Goal: Task Accomplishment & Management: Use online tool/utility

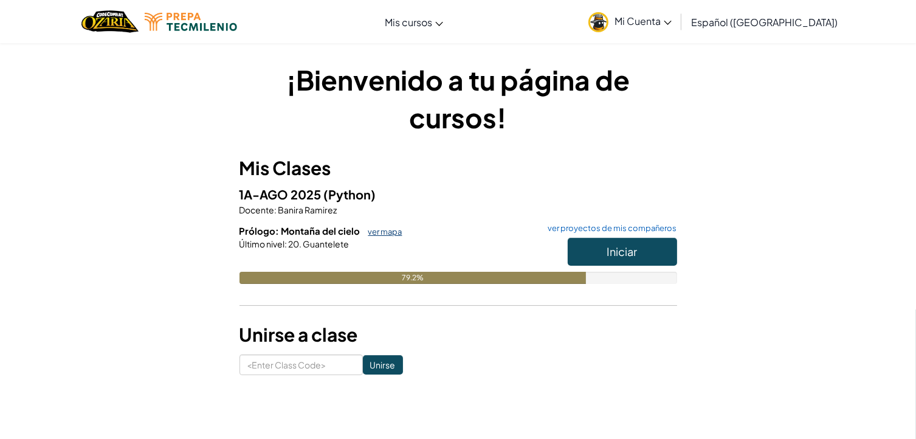
click at [389, 232] on link "ver mapa" at bounding box center [382, 232] width 40 height 10
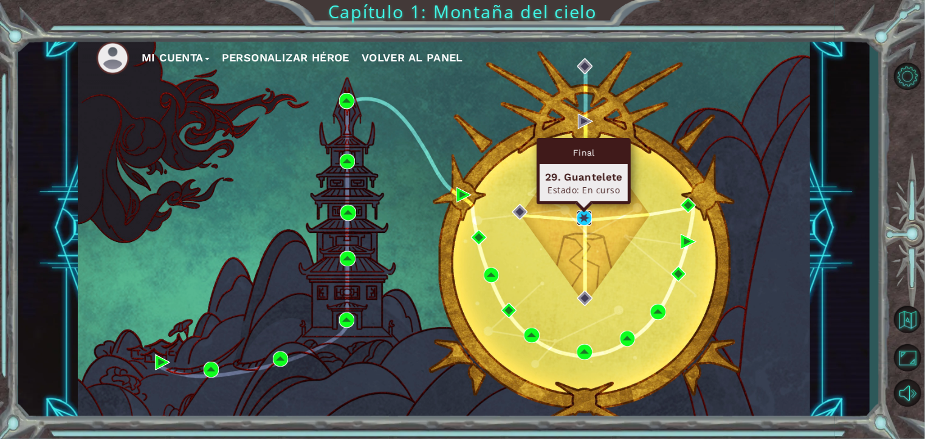
click at [578, 220] on img at bounding box center [584, 217] width 15 height 15
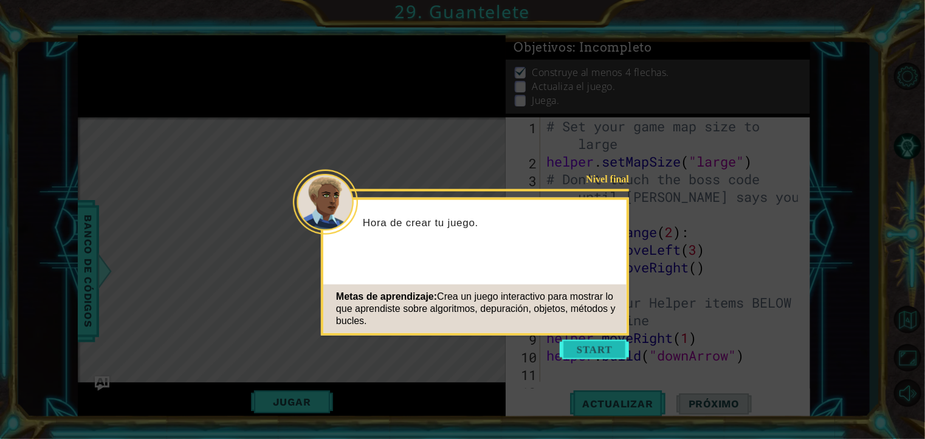
click at [577, 353] on button "Start" at bounding box center [594, 349] width 69 height 19
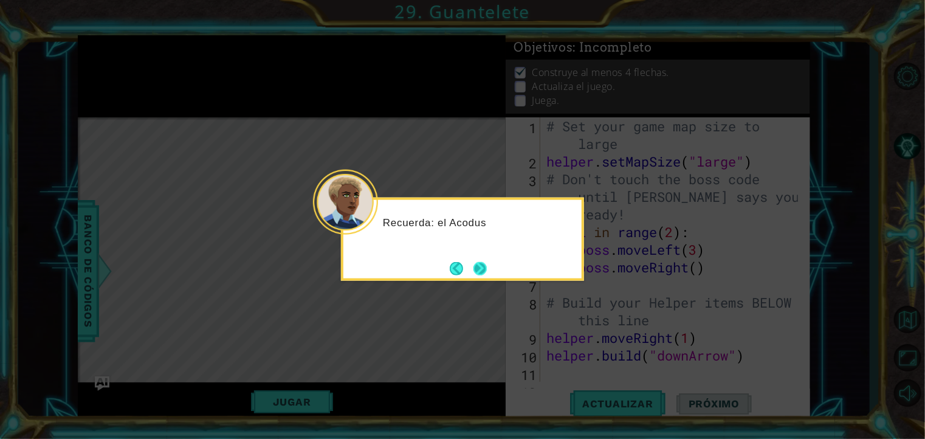
click at [484, 263] on button "Next" at bounding box center [480, 267] width 13 height 13
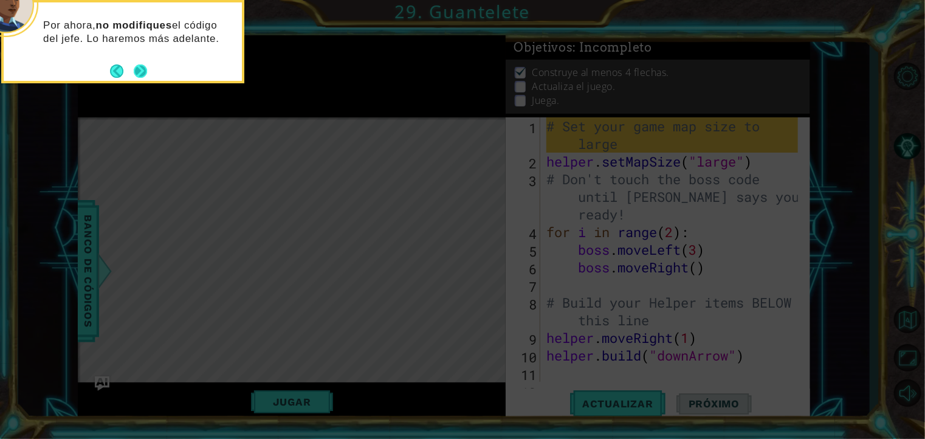
click at [139, 74] on button "Next" at bounding box center [140, 70] width 13 height 13
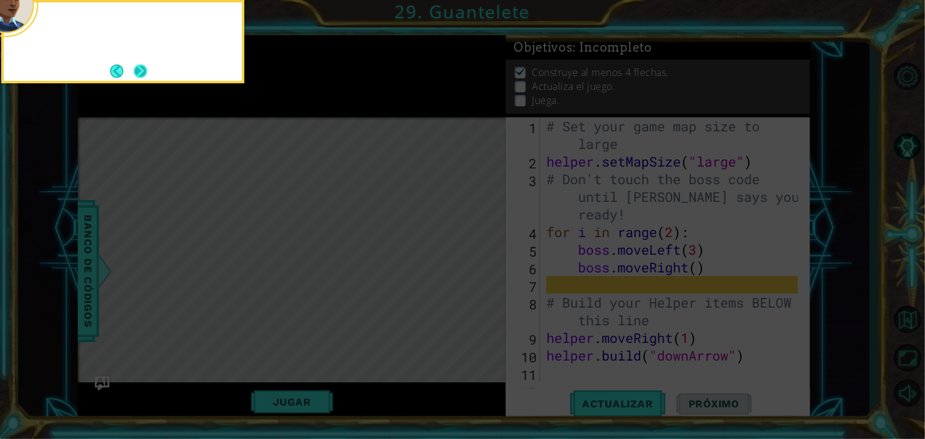
click at [139, 74] on button "Next" at bounding box center [140, 70] width 13 height 13
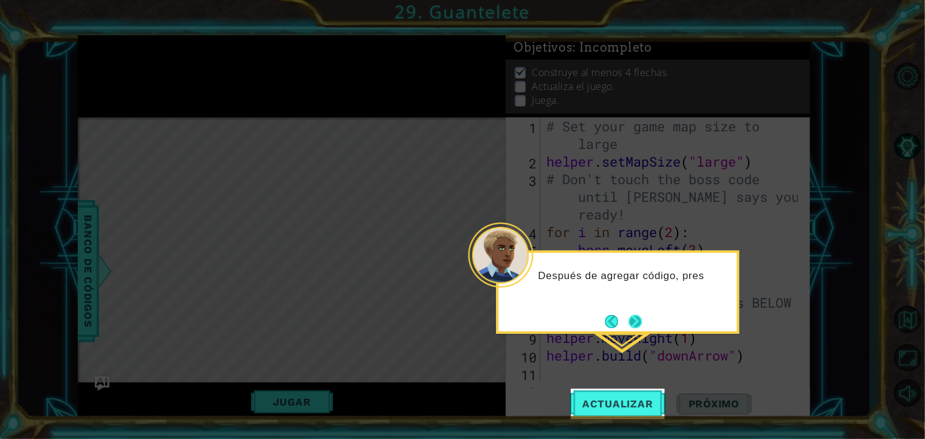
click at [635, 328] on button "Next" at bounding box center [635, 321] width 13 height 13
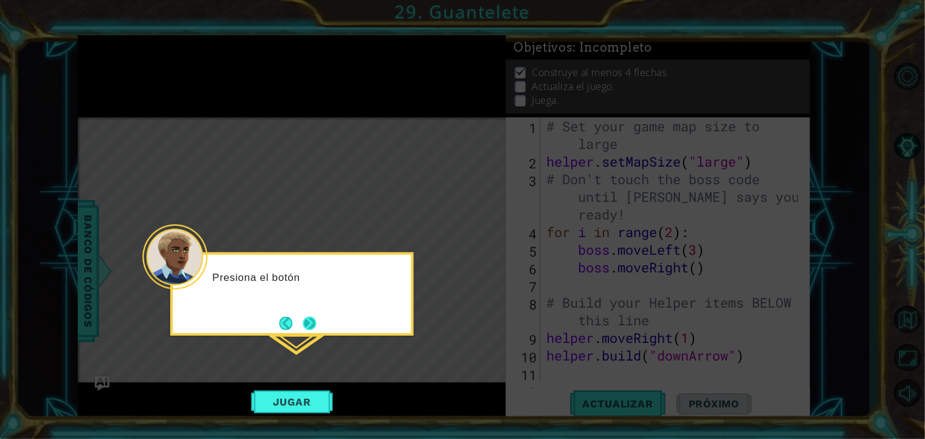
click at [303, 326] on button "Next" at bounding box center [309, 323] width 13 height 13
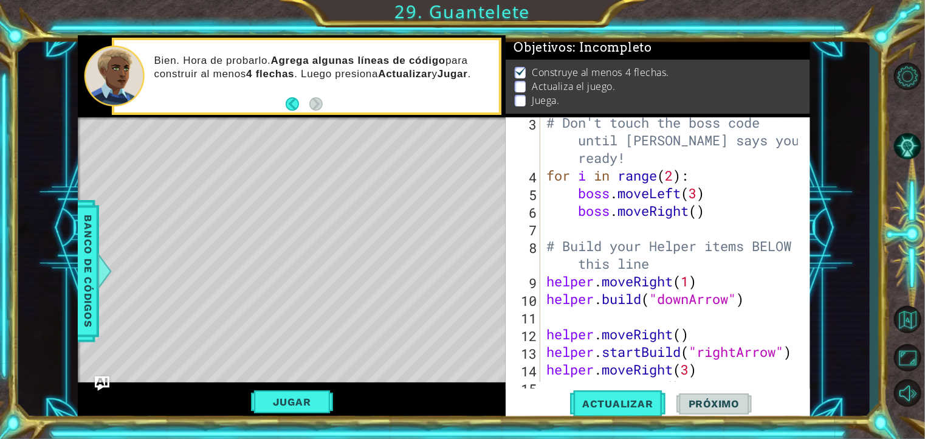
scroll to position [56, 0]
click at [703, 208] on div "# Don't touch the boss code until [PERSON_NAME] says you're ready! for i in ran…" at bounding box center [674, 281] width 260 height 335
type textarea "boss.moveRight()"
click at [709, 211] on div "# Don't touch the boss code until [PERSON_NAME] says you're ready! for i in ran…" at bounding box center [674, 281] width 260 height 335
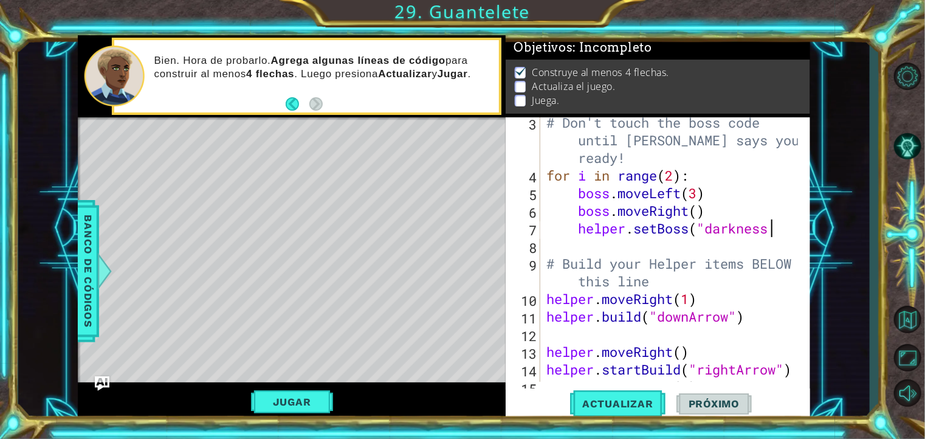
scroll to position [0, 10]
type textarea "helper.setBoss("darkness")"
click at [585, 249] on div "# Don't touch the boss code until [PERSON_NAME] says you're ready! for i in ran…" at bounding box center [674, 281] width 260 height 335
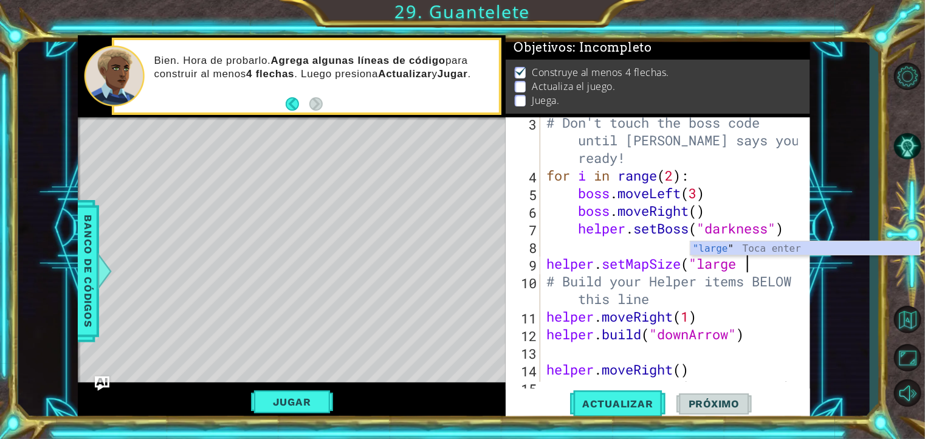
scroll to position [0, 9]
type textarea "helper. setMapSize("large")"
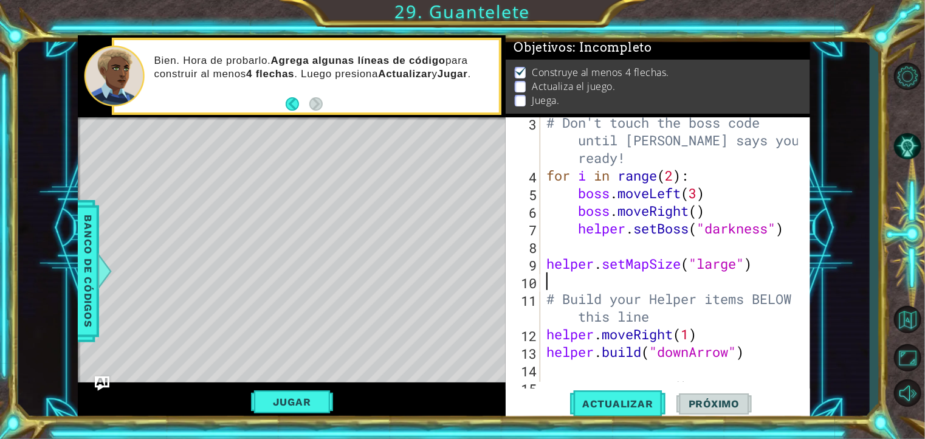
type textarea "G"
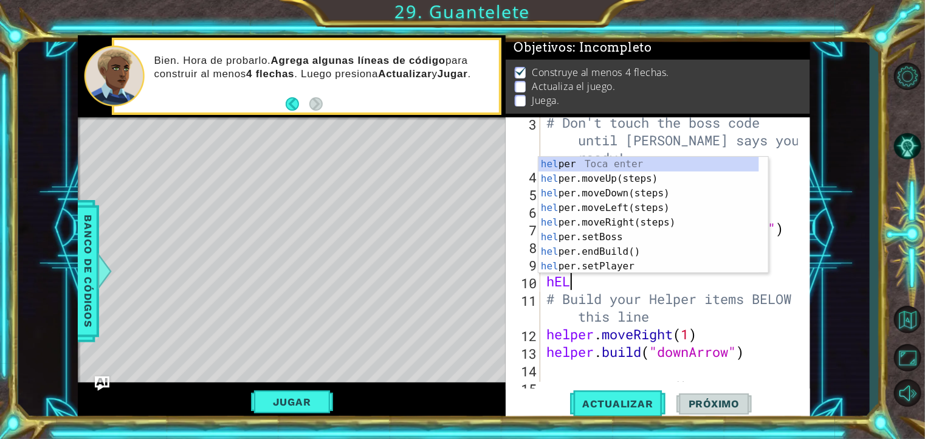
type textarea "h"
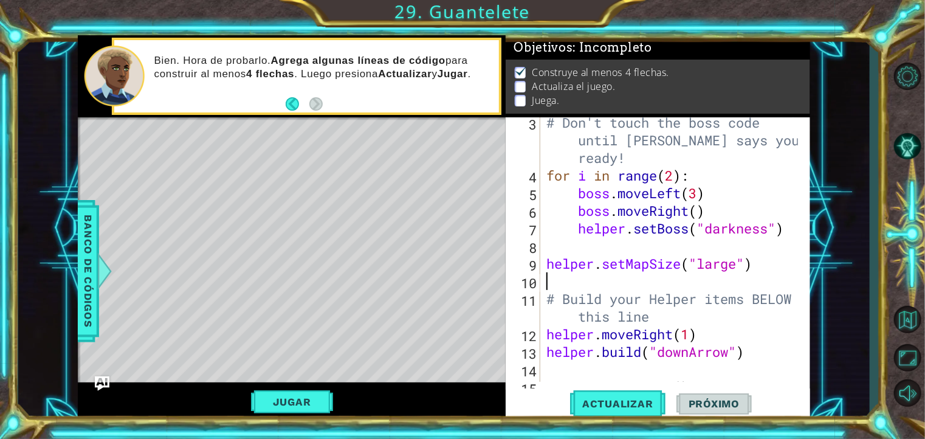
type textarea "H"
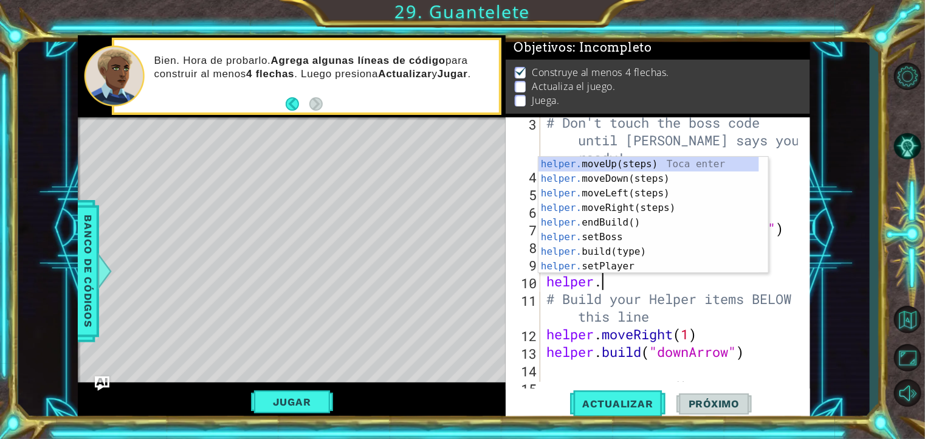
scroll to position [0, 2]
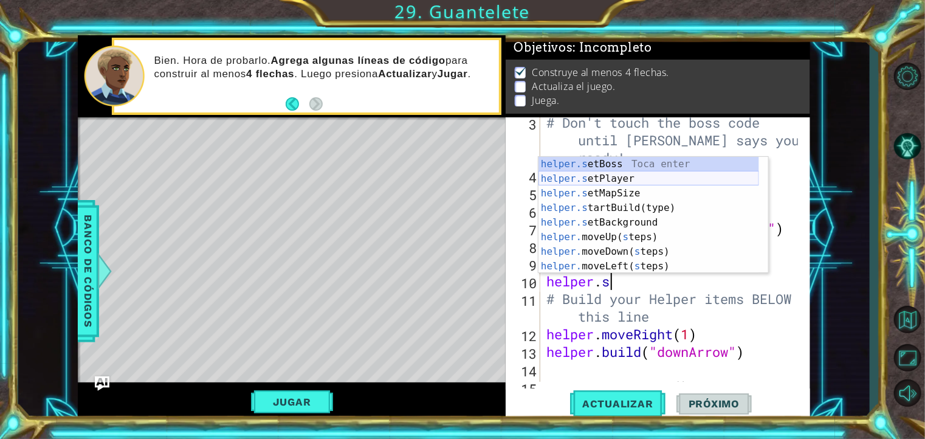
click at [609, 173] on div "helper.s etBoss Toca enter helper.s etPlayer Toca enter helper.s etMapSize Toca…" at bounding box center [649, 230] width 221 height 146
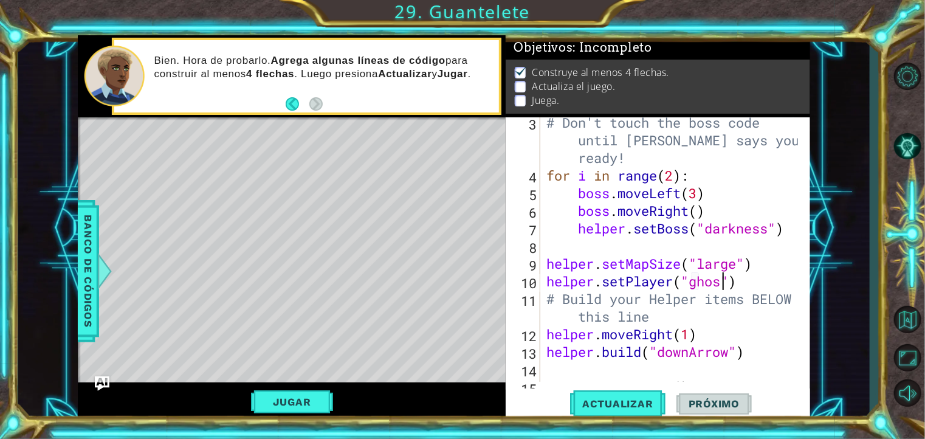
type textarea "helper.setPlayer("ghost")"
click at [754, 281] on div "# Don't touch the boss code until [PERSON_NAME] says you're ready! for i in ran…" at bounding box center [674, 281] width 260 height 335
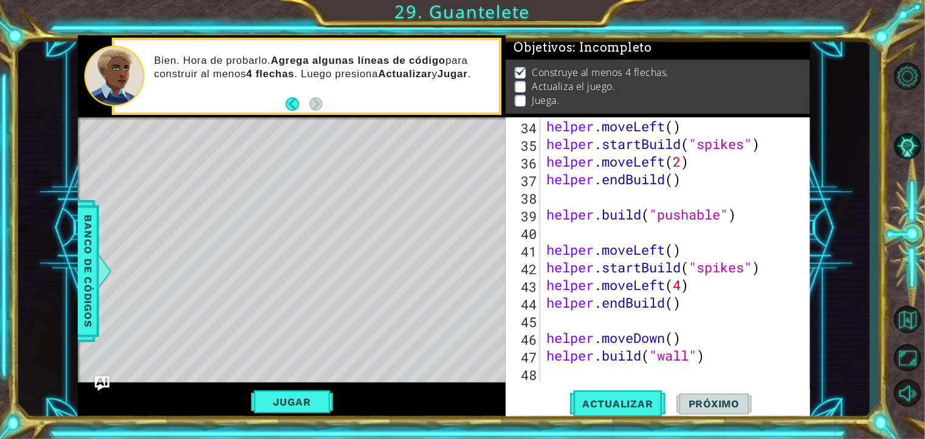
scroll to position [652, 0]
click at [559, 378] on div "helper . moveLeft ( ) helper . startBuild ( "spikes" ) helper . moveLeft ( 2 ) …" at bounding box center [674, 250] width 260 height 300
click at [605, 360] on div "helper . moveLeft ( ) helper . startBuild ( "spikes" ) helper . moveLeft ( 2 ) …" at bounding box center [674, 267] width 260 height 300
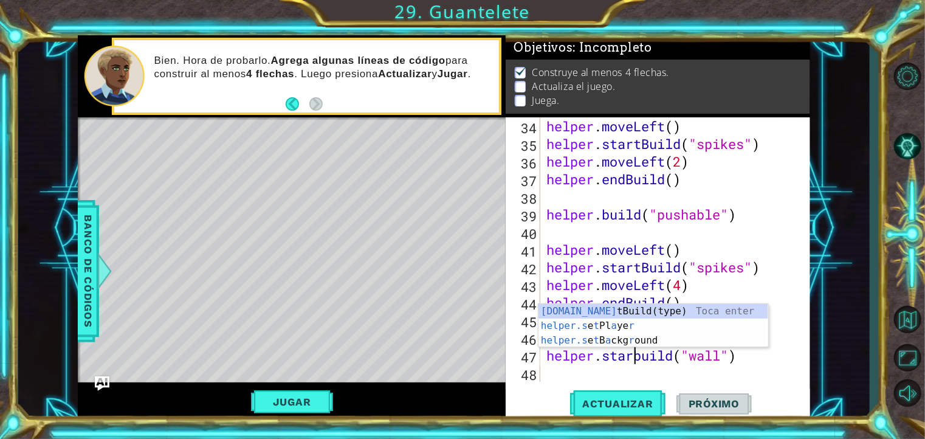
scroll to position [0, 4]
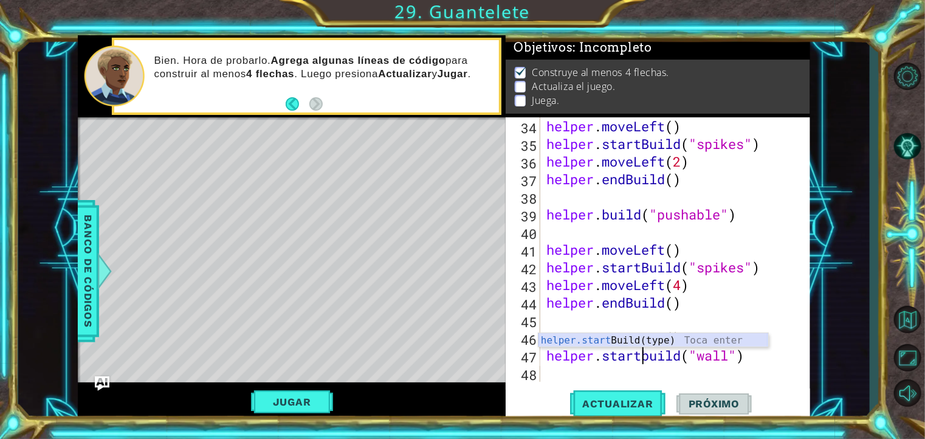
click at [637, 340] on div "helper.start Build(type) Toca enter" at bounding box center [654, 355] width 230 height 44
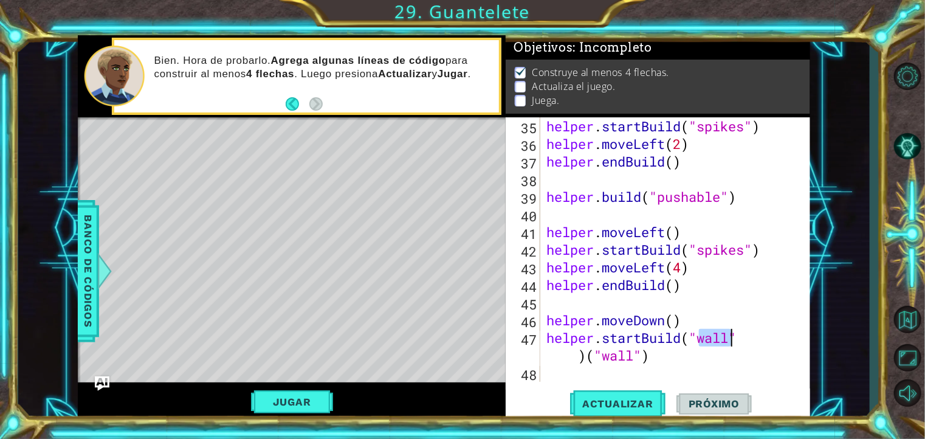
scroll to position [669, 0]
drag, startPoint x: 649, startPoint y: 358, endPoint x: 591, endPoint y: 353, distance: 58.6
click at [591, 353] on div "helper . startBuild ( "spikes" ) helper . moveLeft ( 2 ) helper . endBuild ( ) …" at bounding box center [674, 267] width 260 height 300
type textarea "helper.startBuild("wall")"
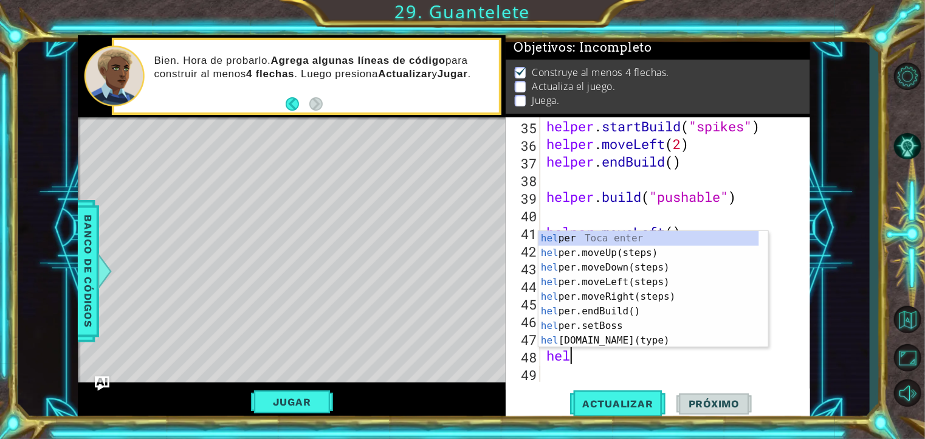
scroll to position [0, 0]
type textarea "helper."
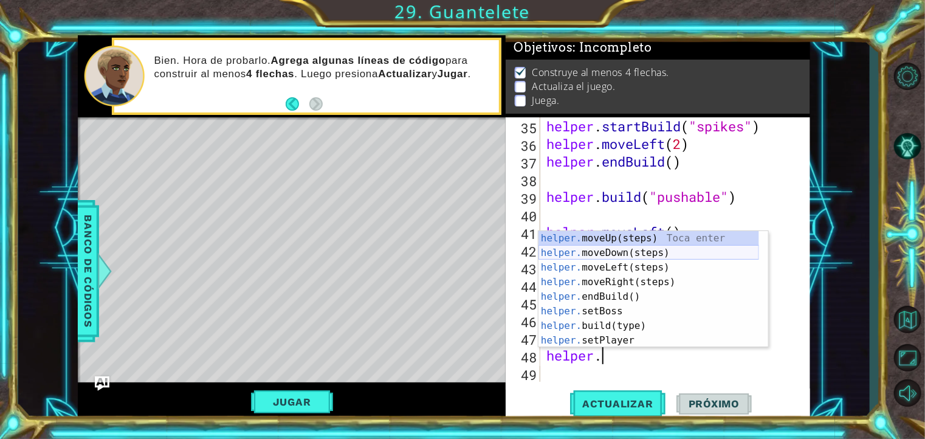
click at [610, 254] on div "helper. moveUp(steps) Toca enter helper. moveDown(steps) Toca enter helper. mov…" at bounding box center [649, 304] width 221 height 146
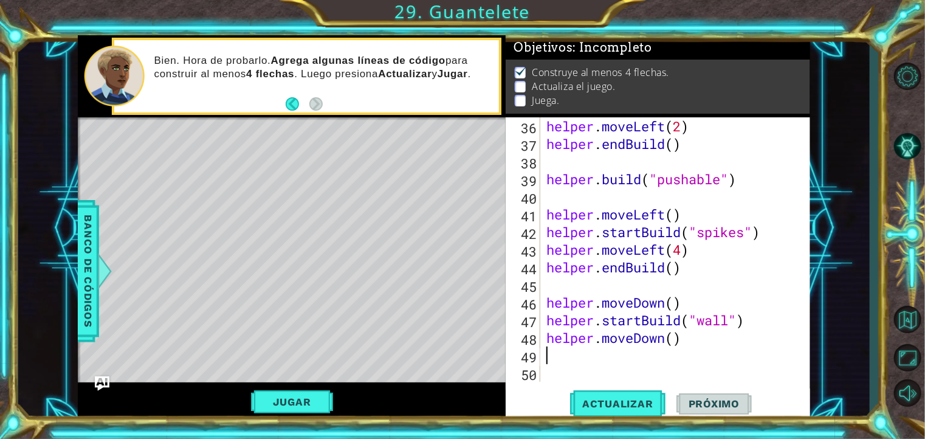
scroll to position [688, 0]
click at [671, 340] on div "helper . moveLeft ( 2 ) helper . endBuild ( ) helper . build ( "pushable" ) hel…" at bounding box center [674, 267] width 260 height 300
type textarea "helper.moveDown(5)"
click at [638, 356] on div "helper . moveLeft ( 2 ) helper . endBuild ( ) helper . build ( "pushable" ) hel…" at bounding box center [674, 267] width 260 height 300
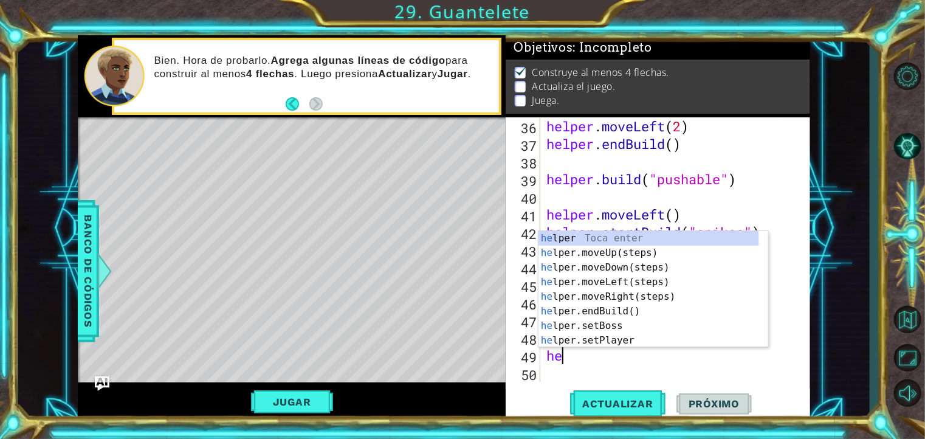
scroll to position [0, 0]
type textarea "helper."
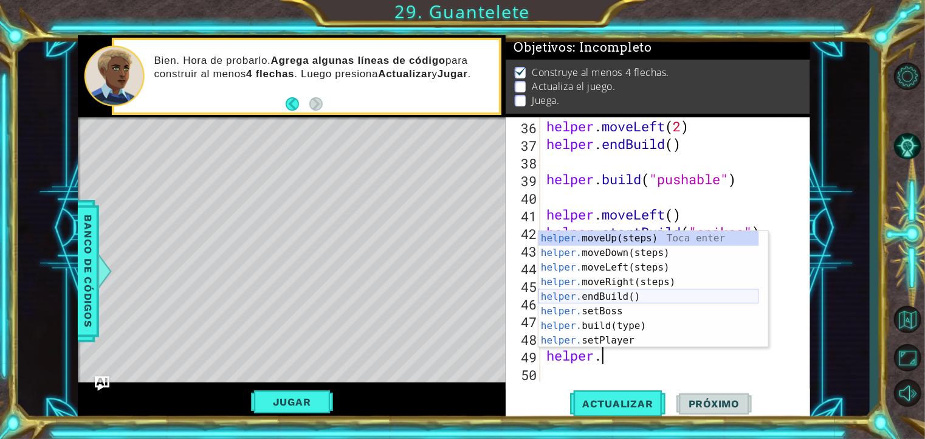
click at [601, 295] on div "helper. moveUp(steps) Toca enter helper. moveDown(steps) Toca enter helper. mov…" at bounding box center [649, 304] width 221 height 146
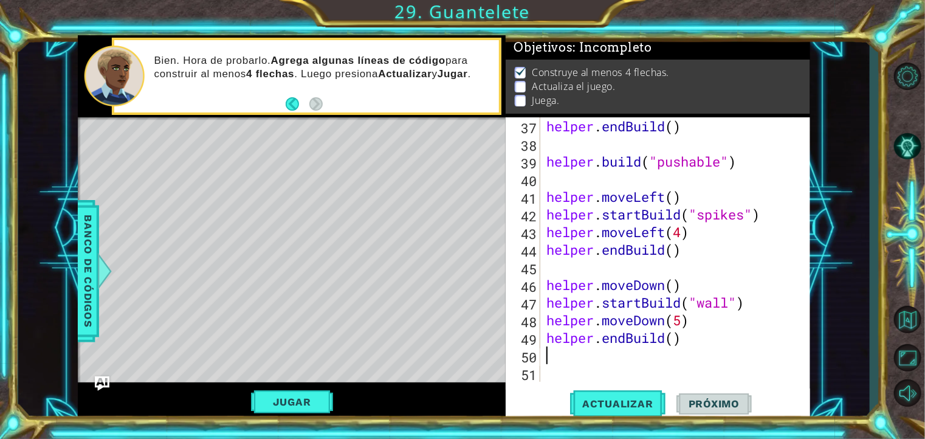
scroll to position [705, 0]
type textarea "}"
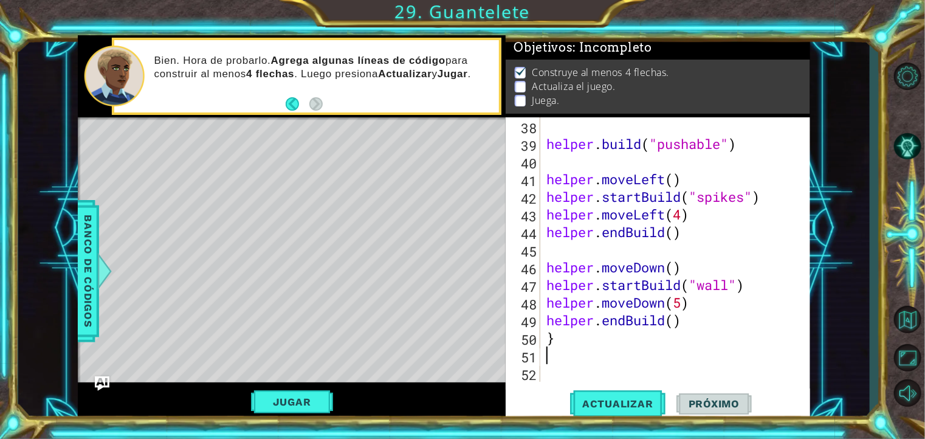
type textarea "}"
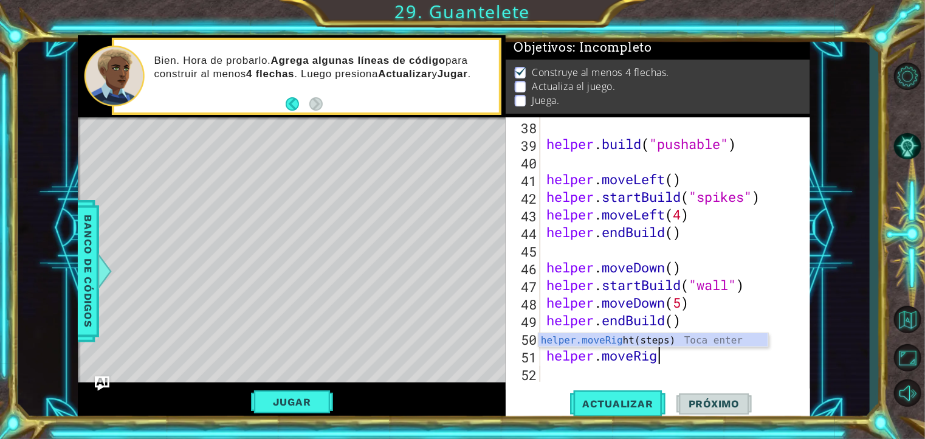
scroll to position [0, 5]
type textarea "helper.moveRight"
click at [625, 337] on div "helper.moveRight (steps) Toca enter" at bounding box center [654, 355] width 230 height 44
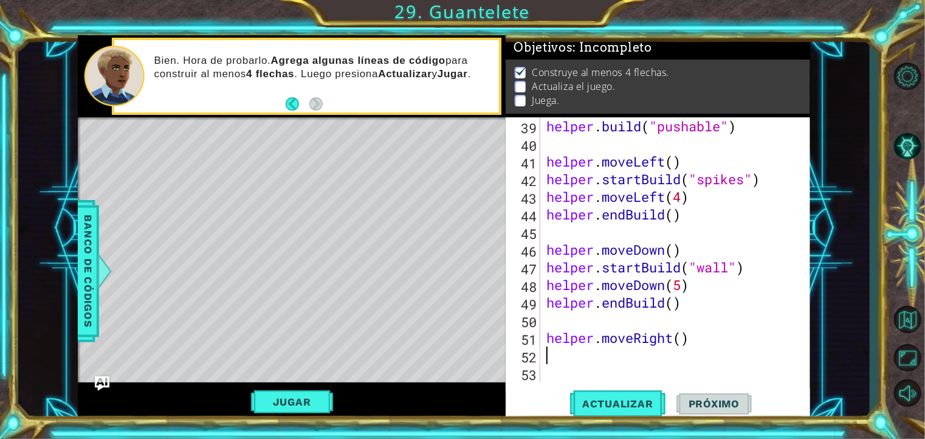
click at [684, 336] on div "helper . build ( "pushable" ) helper . moveLeft ( ) helper . startBuild ( "spik…" at bounding box center [674, 267] width 260 height 300
type textarea "helper.moveRight(1)"
click at [576, 360] on div "helper . build ( "pushable" ) helper . moveLeft ( ) helper . startBuild ( "spik…" at bounding box center [674, 267] width 260 height 300
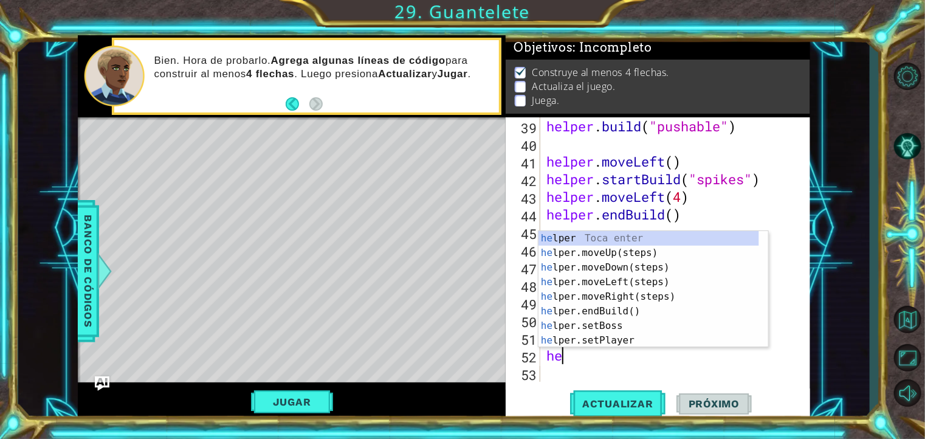
scroll to position [0, 0]
type textarea "helper"
click at [601, 249] on div "helper Toca enter helper .moveUp(steps) Toca enter helper .moveDown(steps) Toca…" at bounding box center [649, 304] width 221 height 146
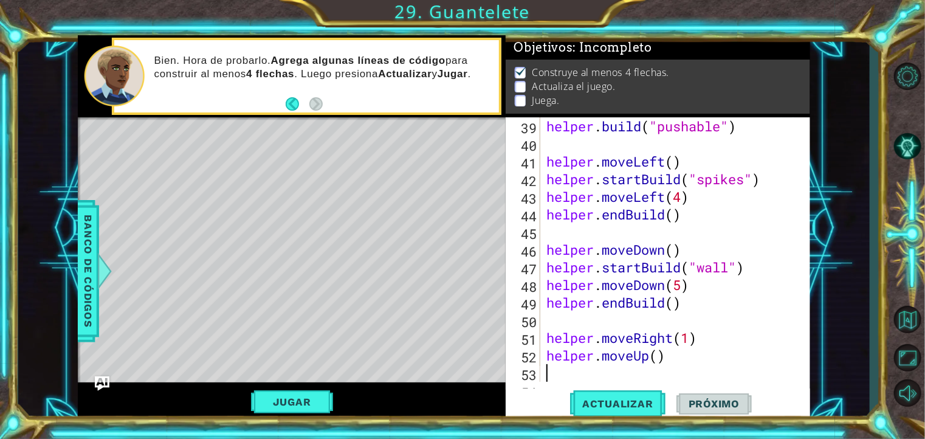
scroll to position [758, 0]
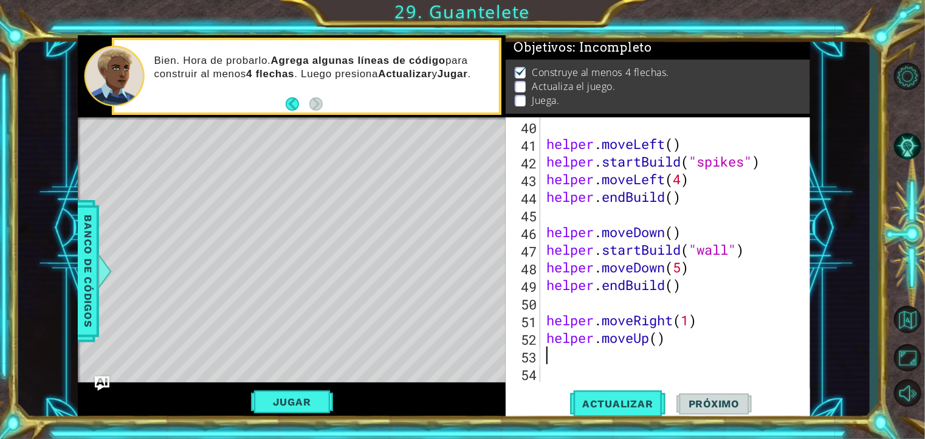
click at [659, 342] on div "helper . moveLeft ( ) helper . startBuild ( "spikes" ) helper . moveLeft ( 4 ) …" at bounding box center [674, 267] width 260 height 300
type textarea "helper.moveUp(5)"
click at [579, 362] on div "helper . moveLeft ( ) helper . startBuild ( "spikes" ) helper . moveLeft ( 4 ) …" at bounding box center [674, 267] width 260 height 300
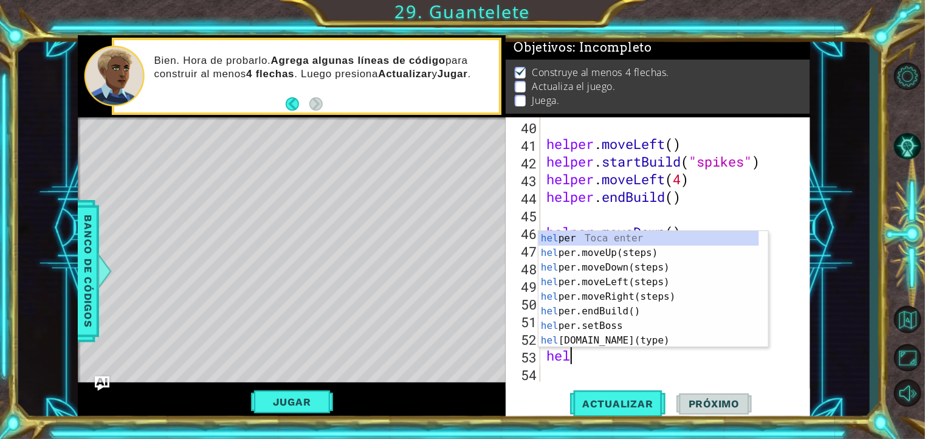
scroll to position [0, 0]
type textarea "helper."
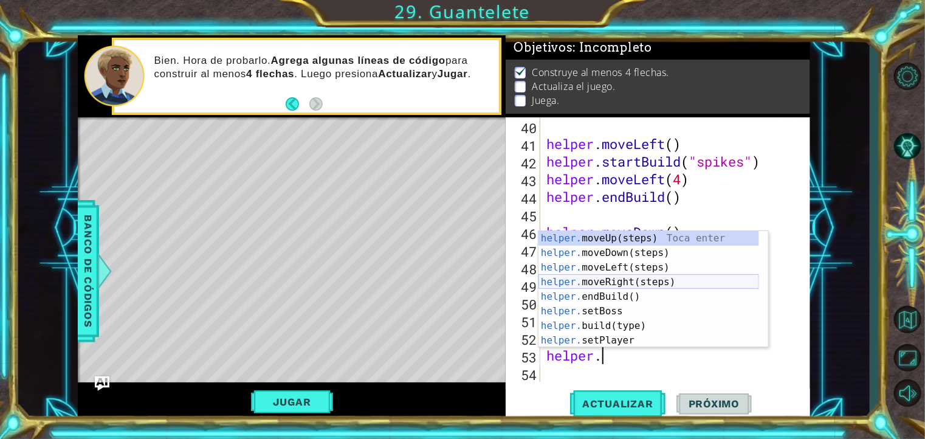
click at [595, 283] on div "helper. moveUp(steps) Toca enter helper. moveDown(steps) Toca enter helper. mov…" at bounding box center [649, 304] width 221 height 146
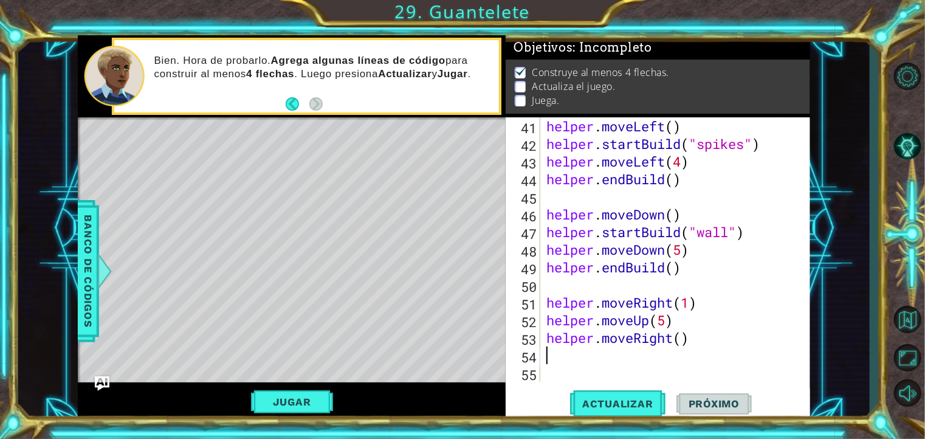
scroll to position [776, 0]
click at [677, 341] on div "helper . moveLeft ( ) helper . startBuild ( "spikes" ) helper . moveLeft ( 4 ) …" at bounding box center [674, 267] width 260 height 300
click at [680, 340] on div "helper . moveLeft ( ) helper . startBuild ( "spikes" ) helper . moveLeft ( 4 ) …" at bounding box center [674, 267] width 260 height 300
type textarea "helper.moveRight(6)"
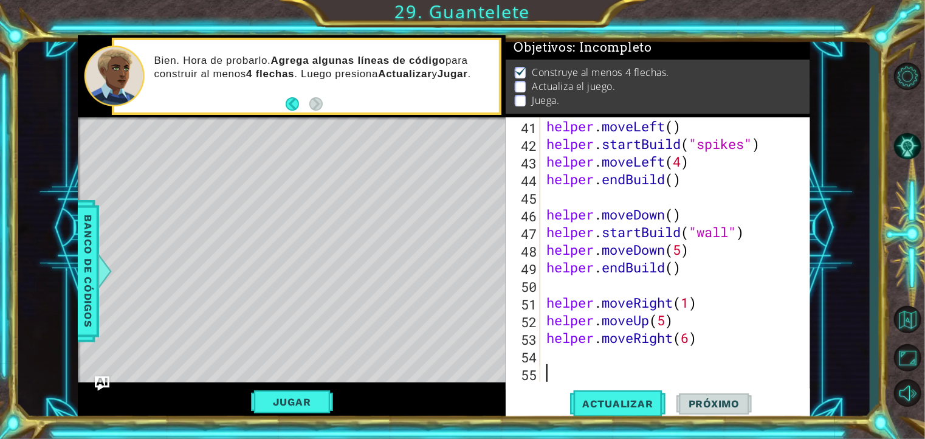
click at [609, 367] on div "helper . moveLeft ( ) helper . startBuild ( "spikes" ) helper . moveLeft ( 4 ) …" at bounding box center [674, 267] width 260 height 300
click at [604, 367] on div "helper . moveLeft ( ) helper . startBuild ( "spikes" ) helper . moveLeft ( 4 ) …" at bounding box center [674, 267] width 260 height 300
click at [596, 365] on div "helper . moveLeft ( ) helper . startBuild ( "spikes" ) helper . moveLeft ( 4 ) …" at bounding box center [674, 267] width 260 height 300
click at [590, 355] on div "helper . moveLeft ( ) helper . startBuild ( "spikes" ) helper . moveLeft ( 4 ) …" at bounding box center [674, 267] width 260 height 300
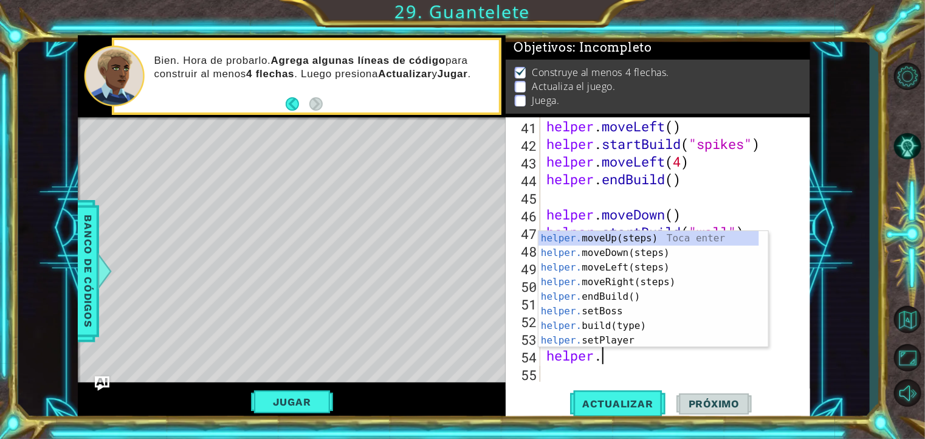
scroll to position [0, 2]
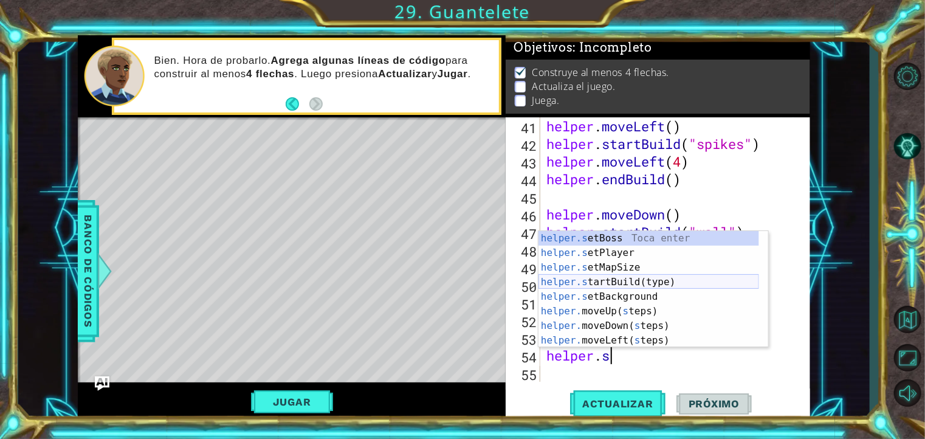
click at [606, 281] on div "helper.s etBoss Toca enter helper.s etPlayer Toca enter helper.s etMapSize Toca…" at bounding box center [649, 304] width 221 height 146
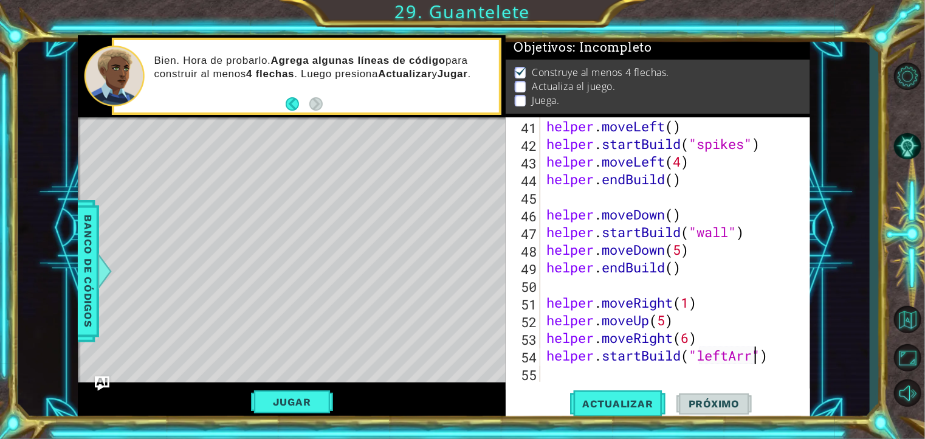
scroll to position [0, 10]
type textarea "helper.startBuild("leftArrow")"
click at [790, 353] on div "helper . moveLeft ( ) helper . startBuild ( "spikes" ) helper . moveLeft ( 4 ) …" at bounding box center [674, 267] width 260 height 300
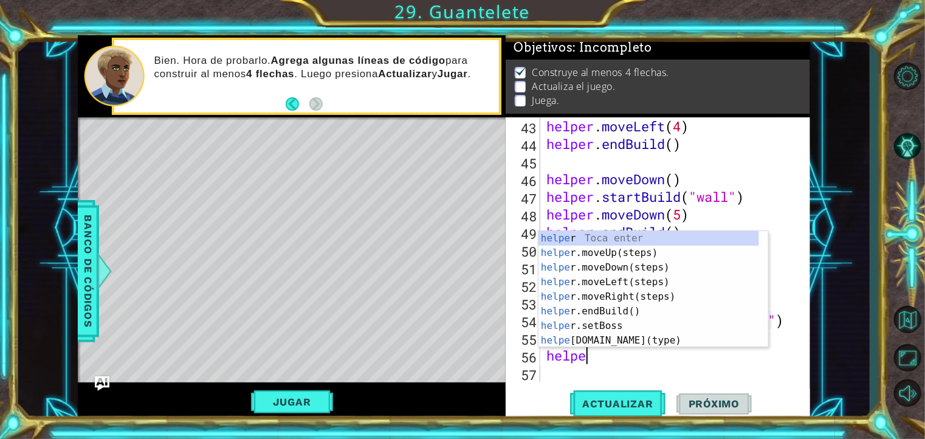
scroll to position [0, 1]
type textarea "helper."
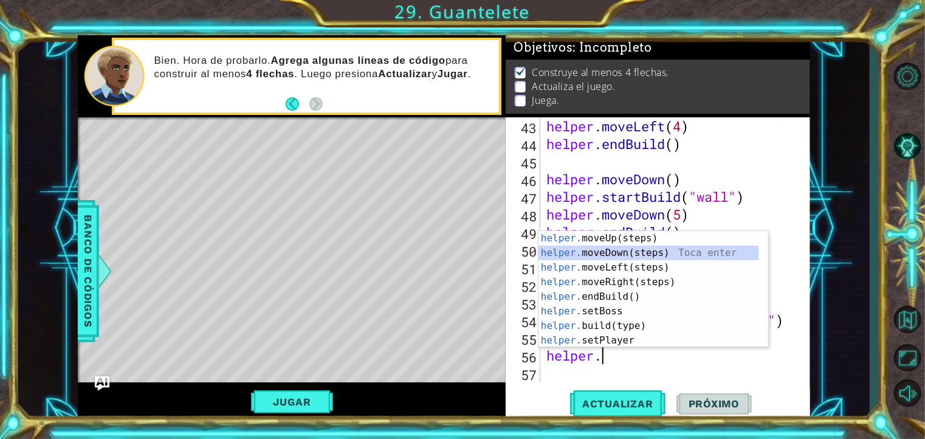
click at [668, 252] on div "helper. moveUp(steps) Toca enter helper. moveDown(steps) Toca enter helper. mov…" at bounding box center [649, 304] width 221 height 146
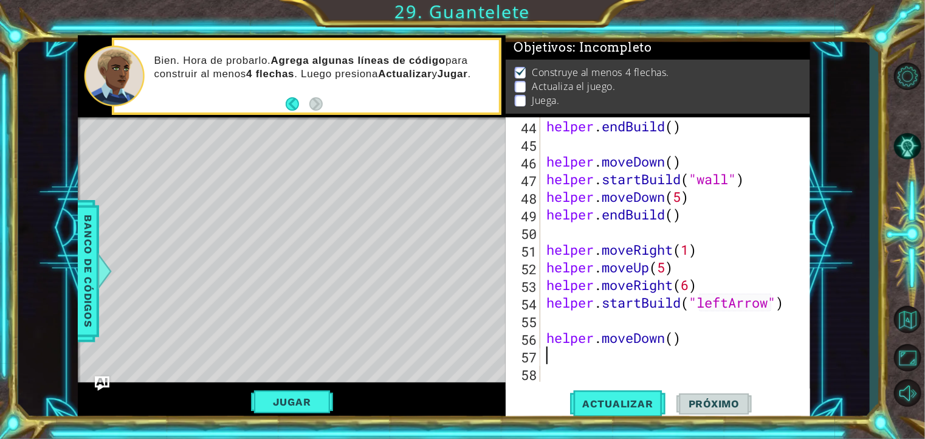
click at [669, 334] on div "helper . endBuild ( ) helper . moveDown ( ) helper . startBuild ( "wall" ) help…" at bounding box center [674, 267] width 260 height 300
click at [671, 336] on div "helper . endBuild ( ) helper . moveDown ( ) helper . startBuild ( "wall" ) help…" at bounding box center [674, 267] width 260 height 300
click at [673, 336] on div "helper . endBuild ( ) helper . moveDown ( ) helper . startBuild ( "wall" ) help…" at bounding box center [674, 267] width 260 height 300
type textarea "helper.moveDown(1)"
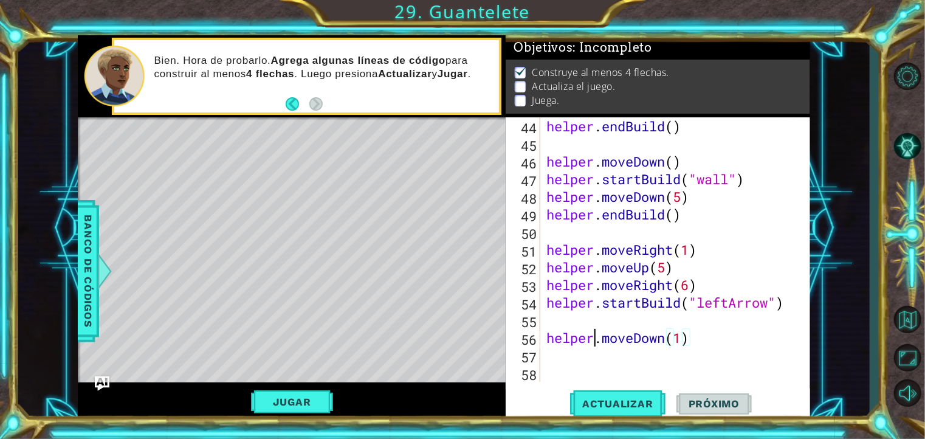
click at [595, 341] on div "helper . endBuild ( ) helper . moveDown ( ) helper . startBuild ( "wall" ) help…" at bounding box center [674, 267] width 260 height 300
click at [588, 351] on div "helper . endBuild ( ) helper . moveDown ( ) helper . startBuild ( "wall" ) help…" at bounding box center [674, 267] width 260 height 300
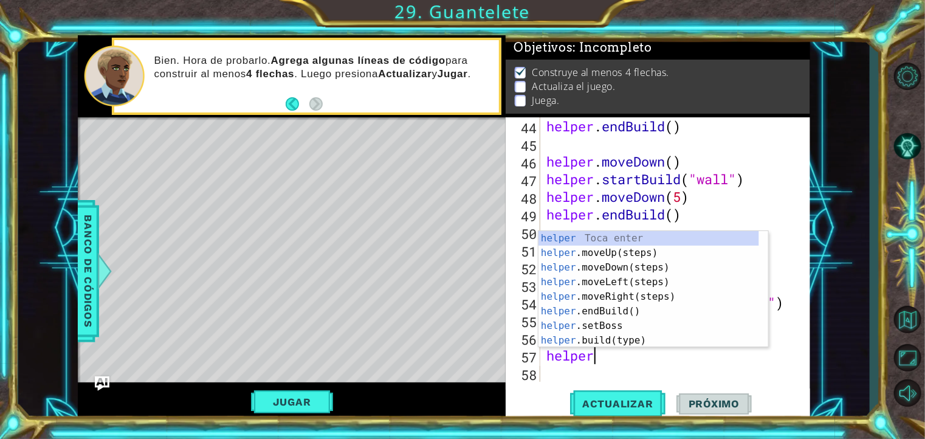
scroll to position [0, 2]
type textarea "[DOMAIN_NAME]"
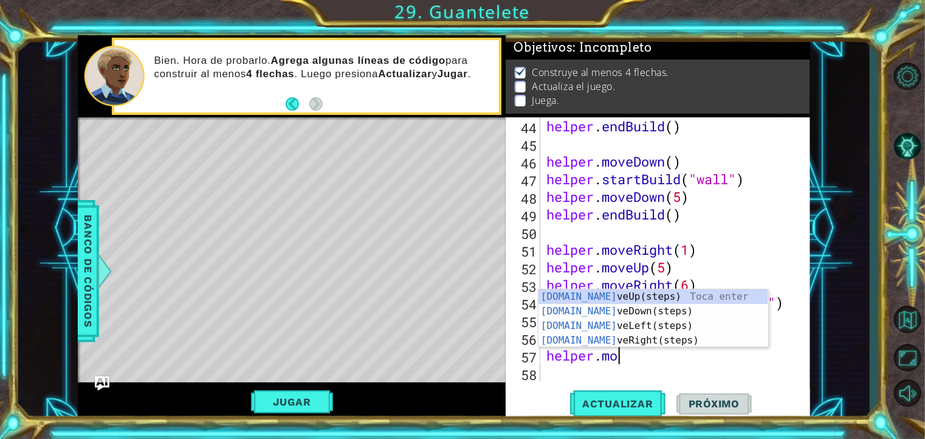
scroll to position [0, 2]
click at [601, 334] on div "[DOMAIN_NAME] veUp(steps) Toca enter [DOMAIN_NAME] veDown(steps) Toca enter [DO…" at bounding box center [654, 333] width 230 height 88
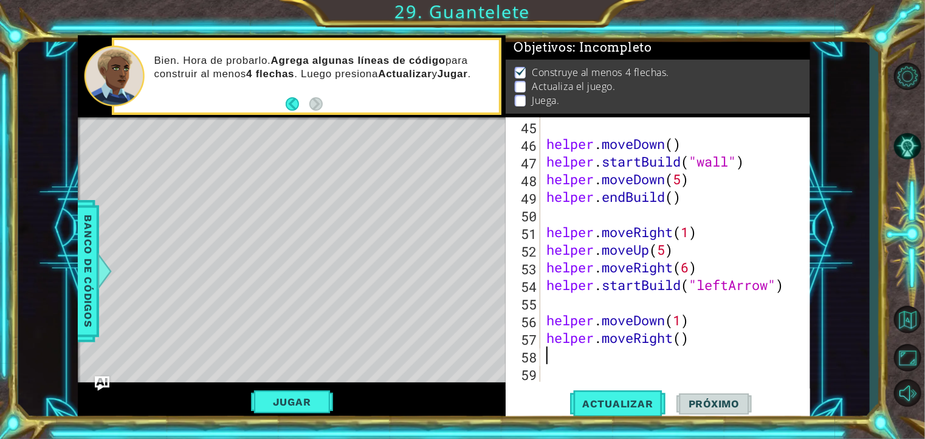
scroll to position [846, 0]
click at [683, 336] on div "helper . moveDown ( ) helper . startBuild ( "wall" ) helper . moveDown ( 5 ) he…" at bounding box center [674, 267] width 260 height 300
type textarea "helper.moveRight(5)"
click at [545, 378] on div "helper . moveDown ( ) helper . startBuild ( "wall" ) helper . moveDown ( 5 ) he…" at bounding box center [674, 267] width 260 height 300
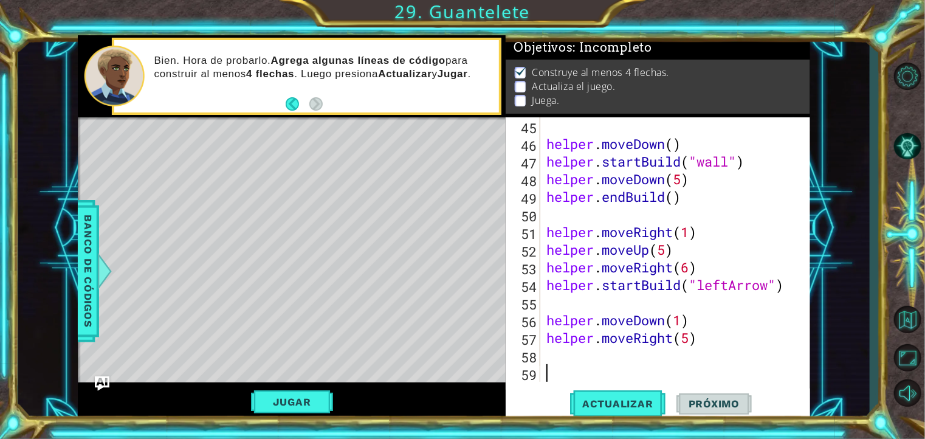
scroll to position [0, 0]
click at [545, 300] on div "helper . moveDown ( ) helper . startBuild ( "wall" ) helper . moveDown ( 5 ) he…" at bounding box center [674, 267] width 260 height 300
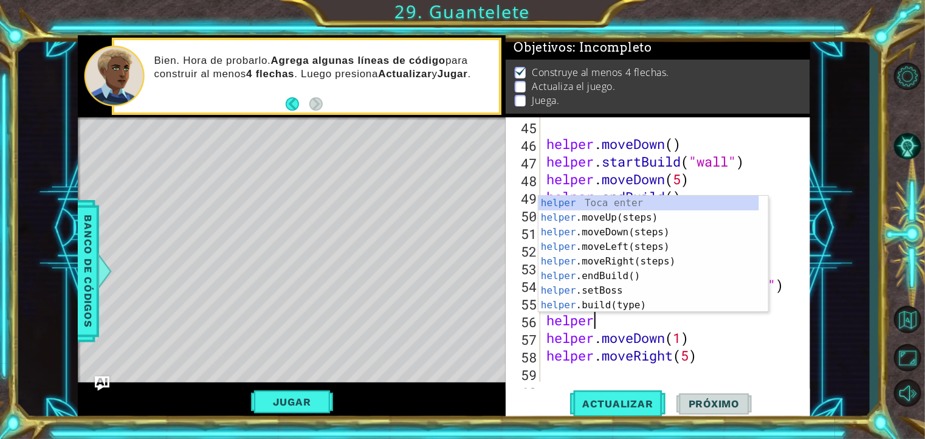
scroll to position [0, 2]
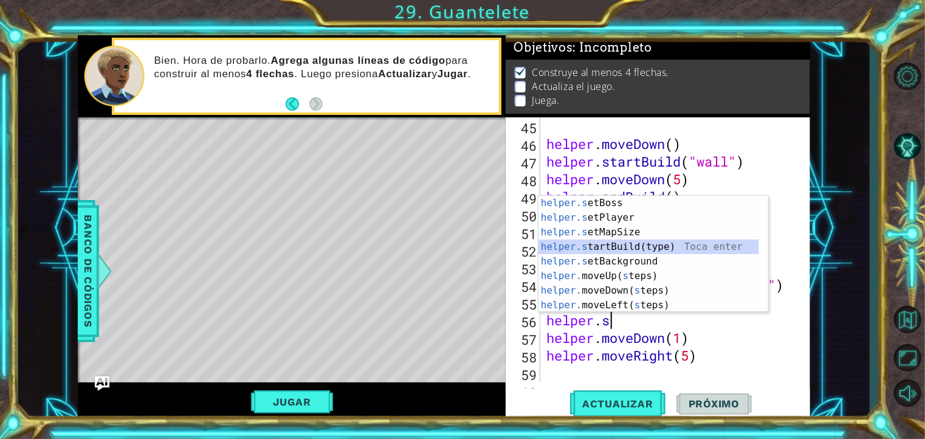
click at [601, 248] on div "helper.s etBoss Toca enter helper.s etPlayer Toca enter helper.s etMapSize Toca…" at bounding box center [649, 269] width 221 height 146
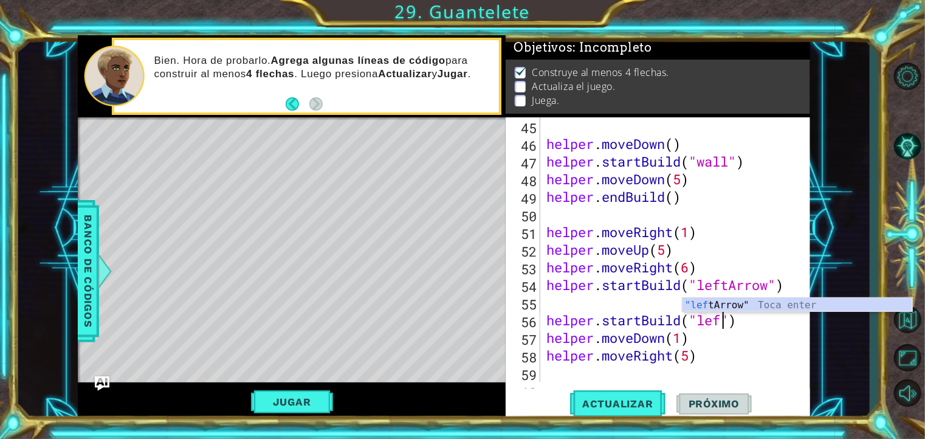
scroll to position [0, 7]
click at [714, 305] on div ""lef [PERSON_NAME]" Toca enter" at bounding box center [798, 320] width 230 height 44
type textarea "helper.startBuild("leftArrow")"
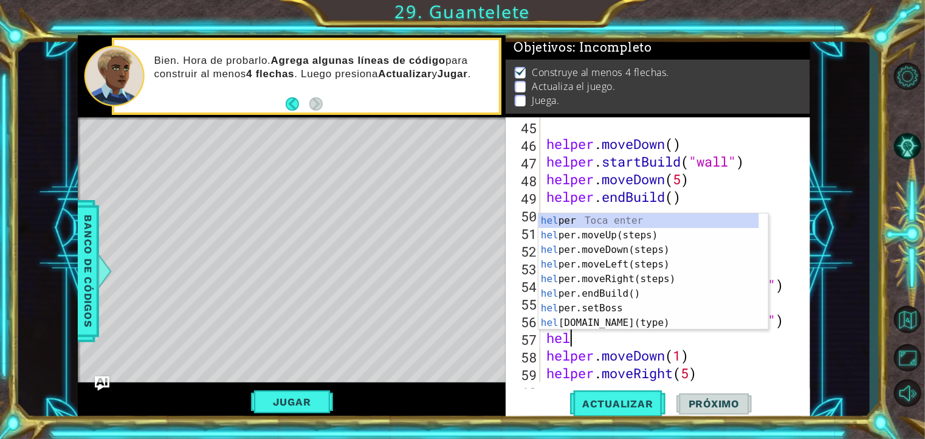
scroll to position [0, 0]
type textarea "helper"
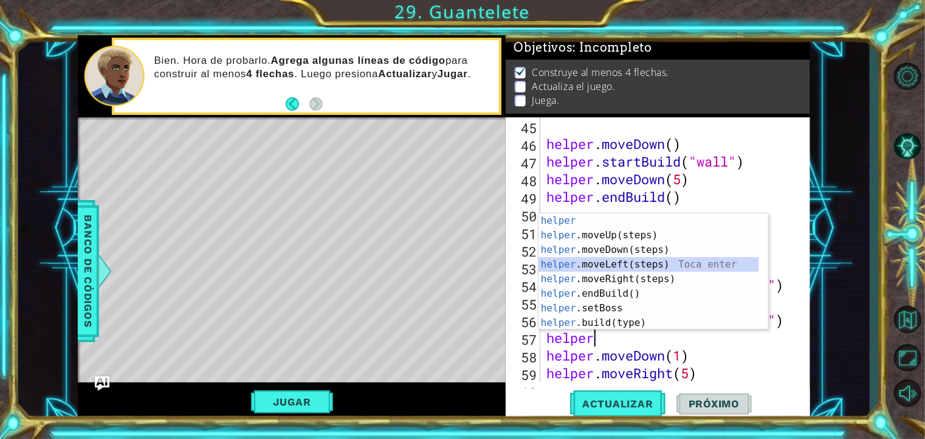
click at [630, 266] on div "helper Toca enter helper .moveUp(steps) Toca enter helper .moveDown(steps) Toca…" at bounding box center [649, 286] width 221 height 146
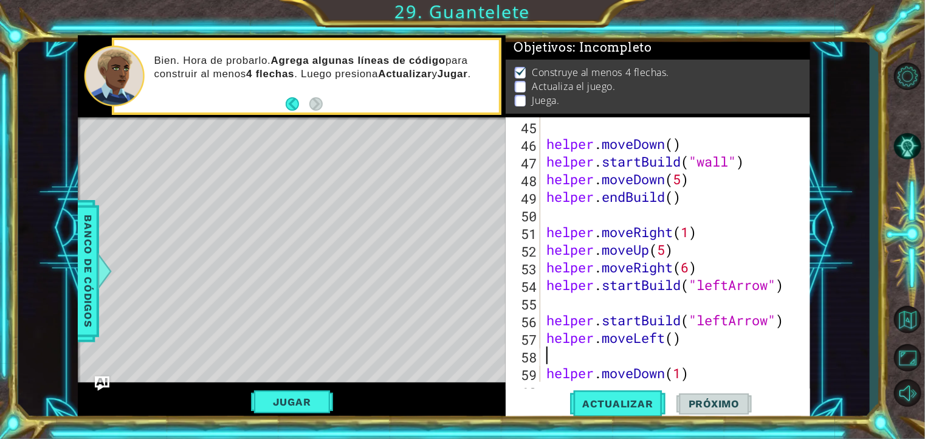
click at [677, 337] on div "helper . moveDown ( ) helper . startBuild ( "wall" ) helper . moveDown ( 5 ) he…" at bounding box center [674, 267] width 260 height 300
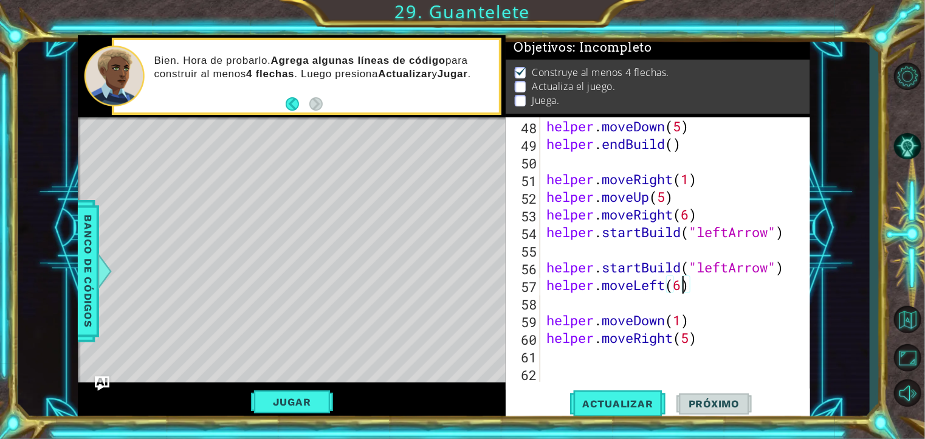
scroll to position [899, 0]
click at [717, 343] on div "helper . moveDown ( 5 ) helper . endBuild ( ) helper . moveRight ( 1 ) helper .…" at bounding box center [674, 267] width 260 height 300
type textarea "helper.moveRight(5)"
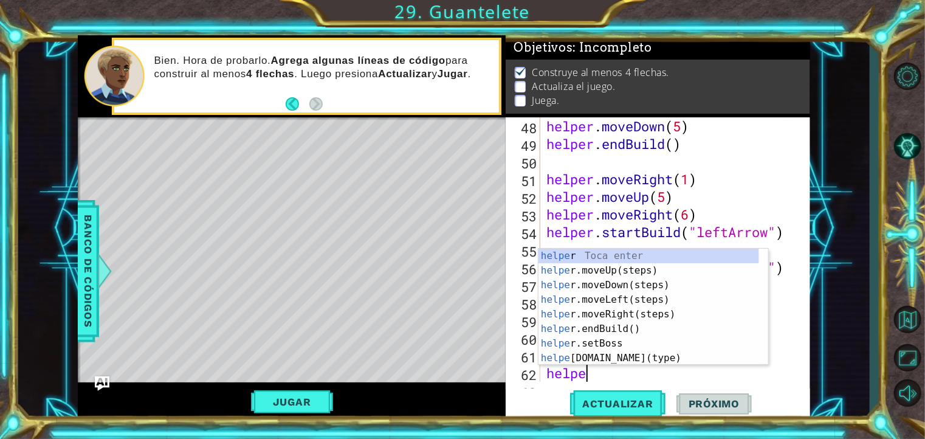
scroll to position [0, 1]
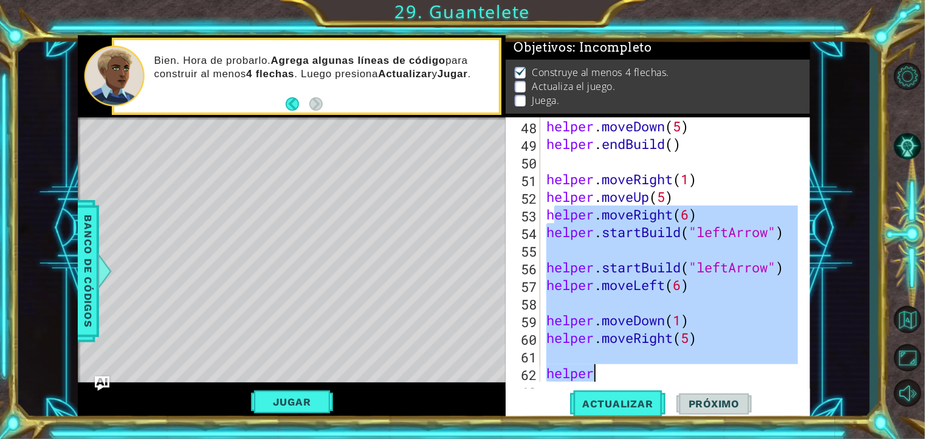
drag, startPoint x: 552, startPoint y: 218, endPoint x: 640, endPoint y: 373, distance: 178.0
click at [640, 373] on div "helper . moveDown ( 5 ) helper . endBuild ( ) helper . moveRight ( 1 ) helper .…" at bounding box center [674, 267] width 260 height 300
type textarea "h"
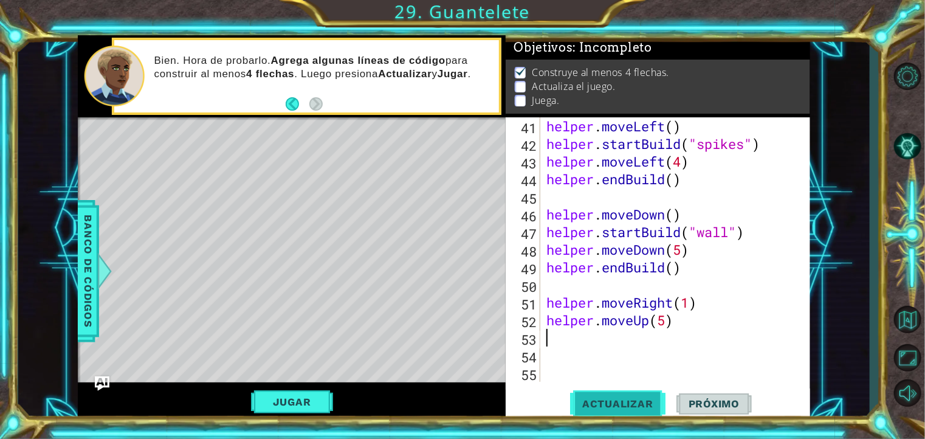
click at [622, 409] on span "Actualizar" at bounding box center [617, 404] width 95 height 12
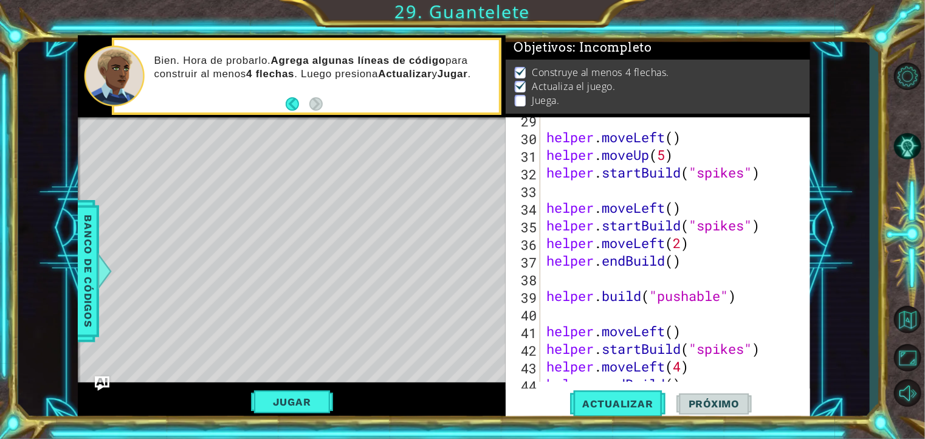
scroll to position [571, 0]
click at [297, 398] on button "Jugar" at bounding box center [292, 401] width 82 height 23
